Goal: Information Seeking & Learning: Learn about a topic

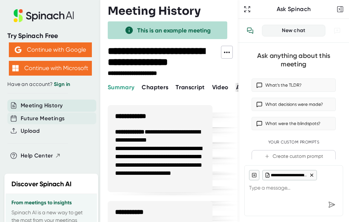
click at [45, 117] on span "Future Meetings" at bounding box center [43, 119] width 44 height 8
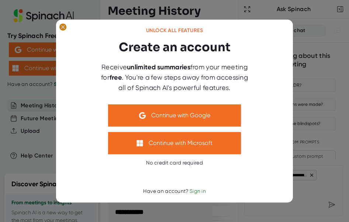
click at [64, 29] on ellipse at bounding box center [62, 26] width 7 height 7
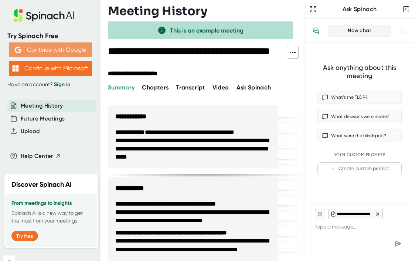
click at [54, 46] on button "Continue with Google" at bounding box center [50, 49] width 83 height 15
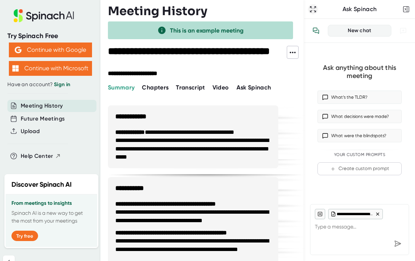
click at [312, 10] on icon "button" at bounding box center [312, 9] width 7 height 7
click at [349, 213] on icon at bounding box center [377, 213] width 5 height 5
type textarea "x"
click at [61, 82] on link "Sign in" at bounding box center [62, 84] width 16 height 6
